Goal: Information Seeking & Learning: Learn about a topic

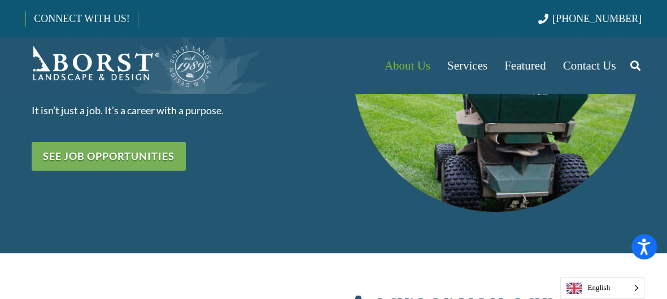
scroll to position [222, 0]
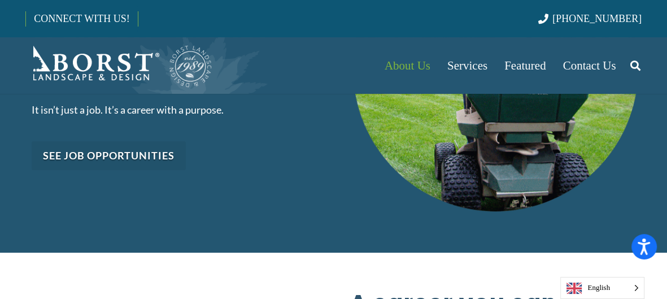
click at [129, 145] on link "See job opportunities" at bounding box center [109, 155] width 154 height 29
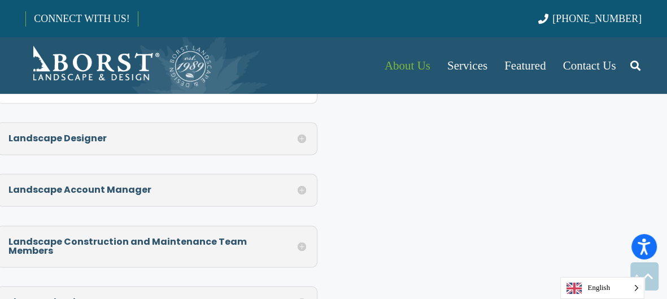
scroll to position [4614, 0]
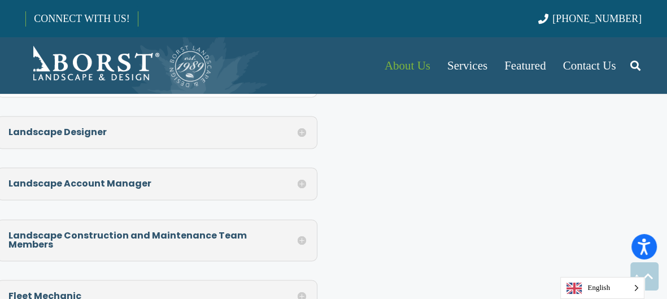
click at [301, 231] on h5 "Landscape Construction and Maintenance Team Members" at bounding box center [156, 240] width 297 height 18
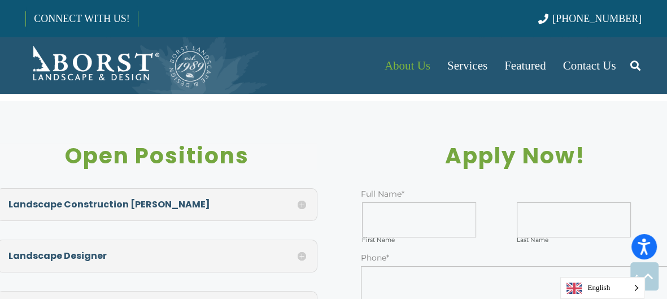
scroll to position [3493, 0]
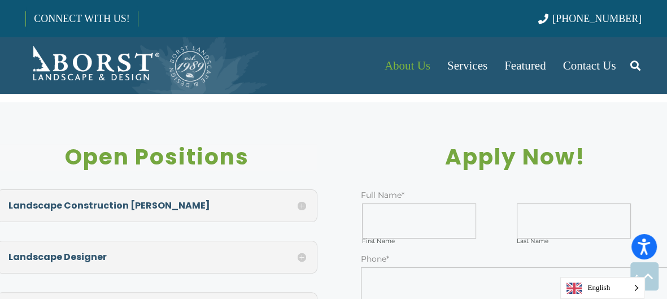
click at [301, 252] on h5 "Landscape Designer" at bounding box center [156, 256] width 297 height 9
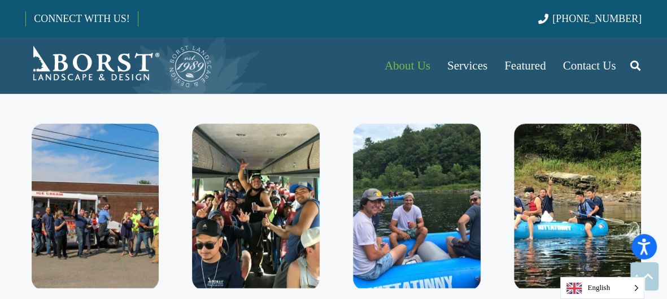
scroll to position [2960, 0]
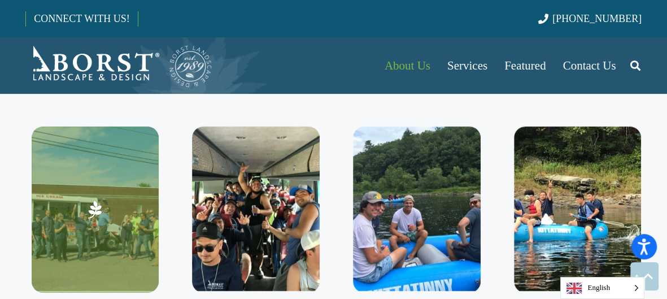
click at [134, 217] on img at bounding box center [95, 208] width 127 height 164
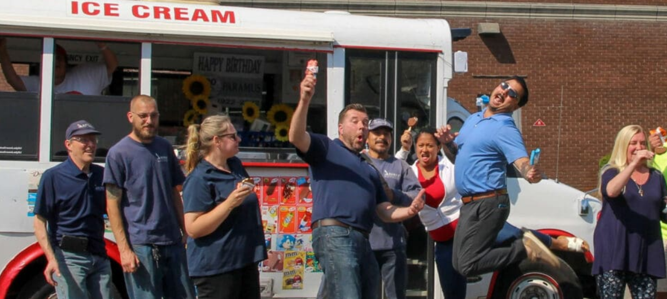
click at [309, 165] on img at bounding box center [332, 149] width 335 height 299
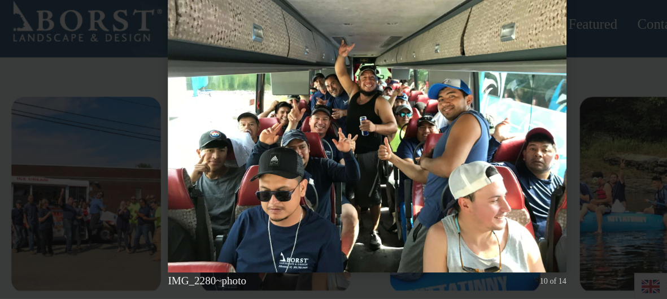
scroll to position [2959, 0]
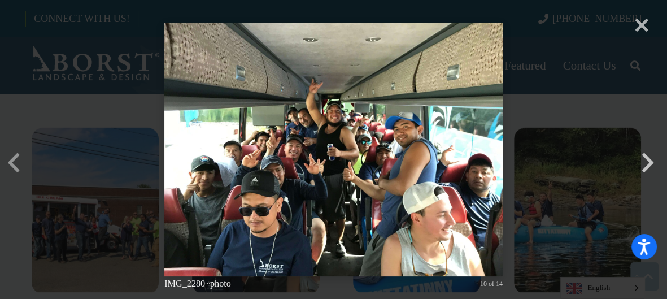
click at [646, 159] on button "button" at bounding box center [647, 144] width 27 height 27
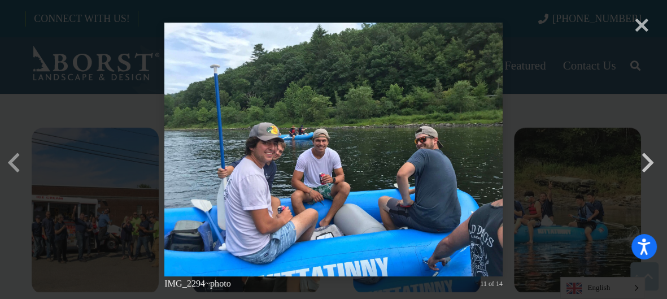
click at [646, 159] on button "button" at bounding box center [647, 144] width 27 height 27
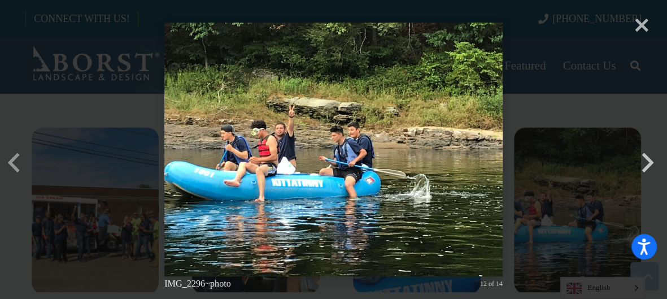
click at [646, 159] on button "button" at bounding box center [647, 144] width 27 height 27
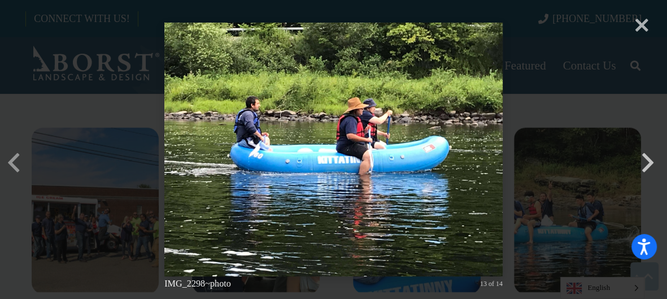
click at [646, 159] on button "button" at bounding box center [647, 144] width 27 height 27
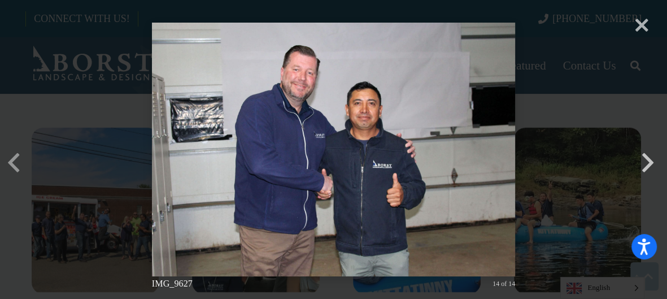
click at [646, 159] on button "button" at bounding box center [647, 144] width 27 height 27
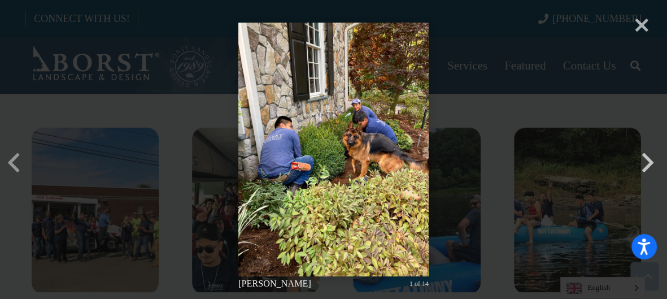
click at [646, 159] on button "button" at bounding box center [647, 144] width 27 height 27
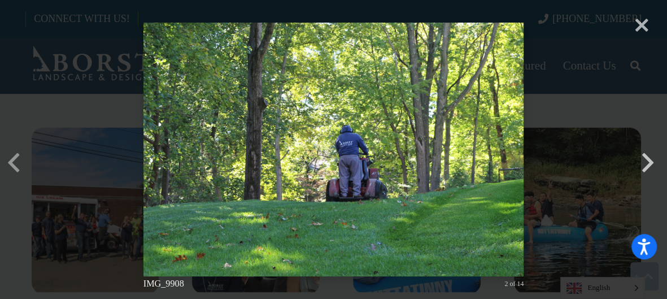
click at [646, 159] on button "button" at bounding box center [647, 144] width 27 height 27
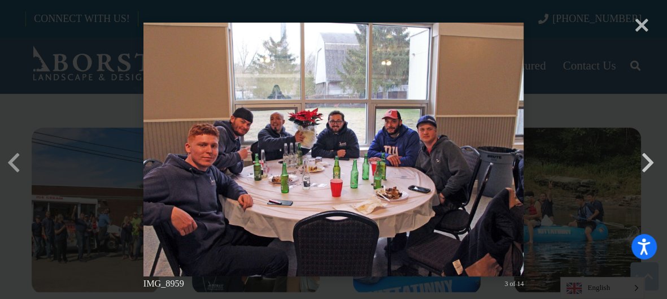
click at [646, 159] on button "button" at bounding box center [647, 144] width 27 height 27
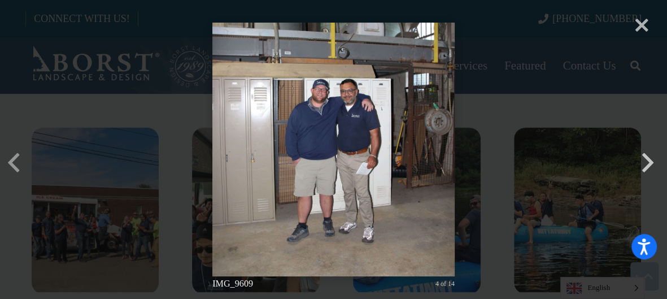
click at [643, 159] on button "button" at bounding box center [647, 144] width 27 height 27
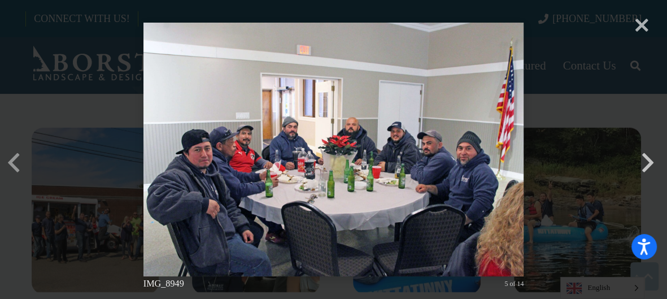
click at [643, 159] on button "button" at bounding box center [647, 144] width 27 height 27
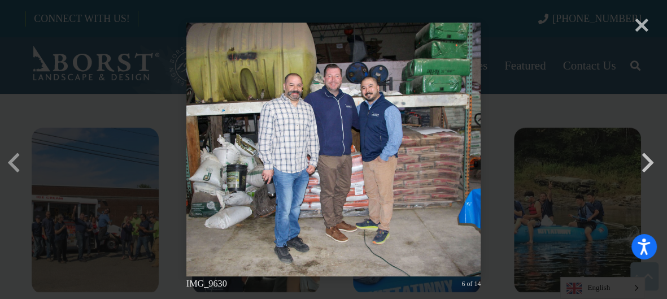
click at [648, 159] on button "button" at bounding box center [647, 144] width 27 height 27
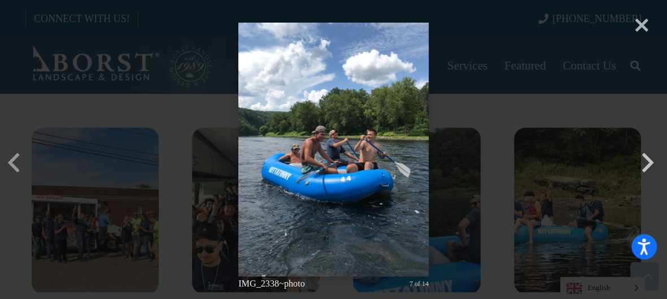
click at [648, 159] on button "button" at bounding box center [647, 144] width 27 height 27
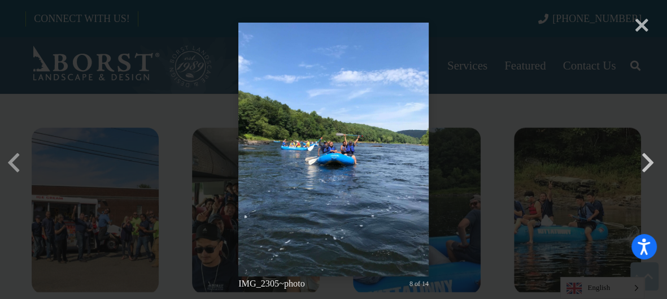
click at [648, 159] on button "button" at bounding box center [647, 144] width 27 height 27
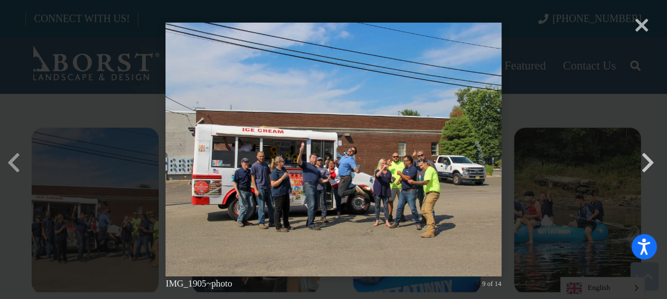
click at [648, 159] on button "button" at bounding box center [647, 144] width 27 height 27
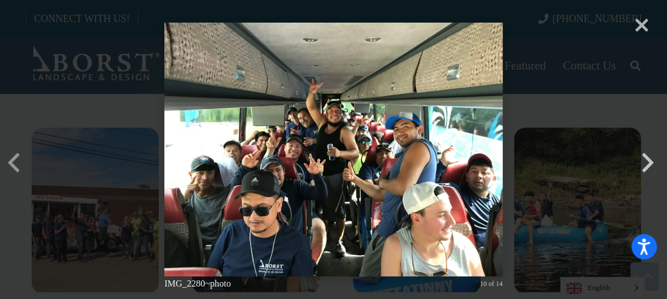
click at [648, 159] on button "button" at bounding box center [647, 144] width 27 height 27
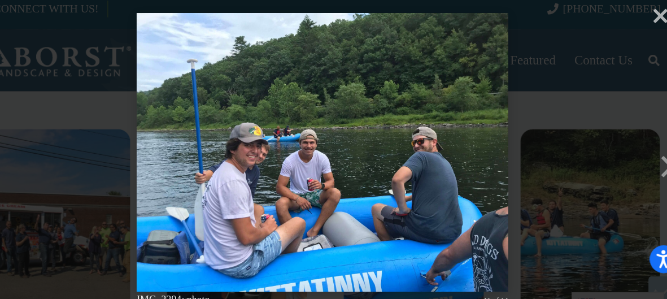
scroll to position [2958, 0]
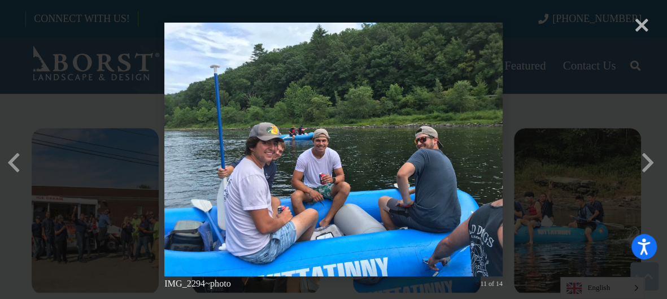
click at [643, 23] on div "× IMG_2294~photo 11 of 14 Loading..." at bounding box center [333, 149] width 667 height 299
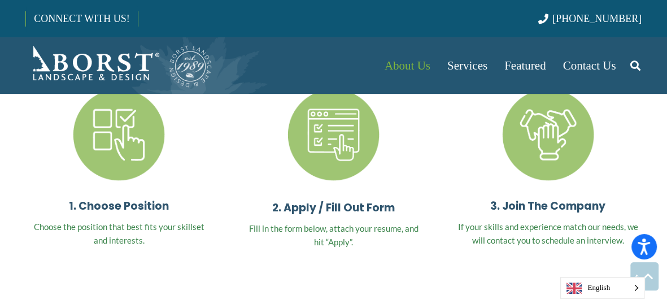
scroll to position [3295, 0]
